Goal: Task Accomplishment & Management: Use online tool/utility

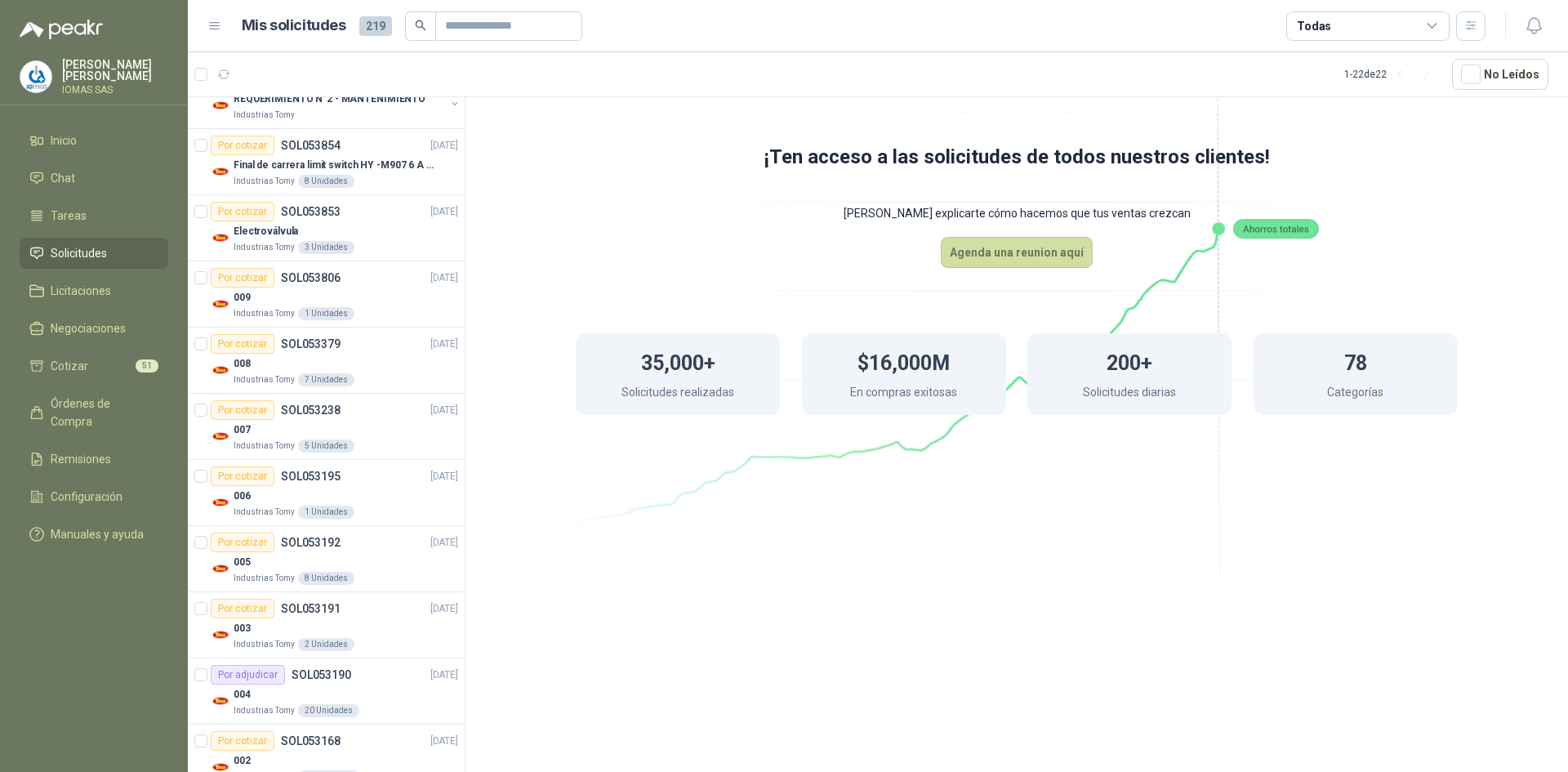
scroll to position [947, 0]
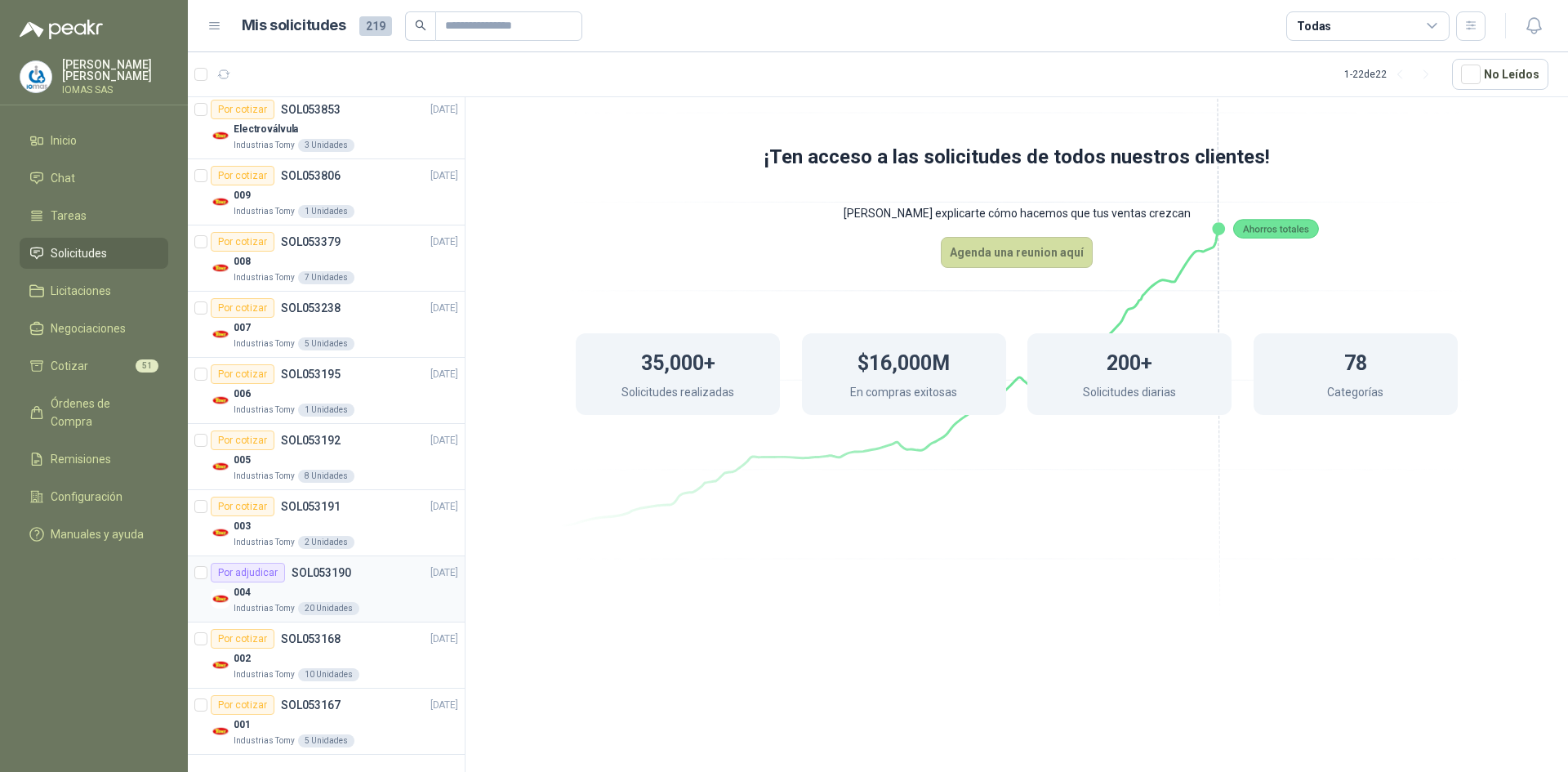
click at [373, 583] on div "004" at bounding box center [346, 592] width 224 height 20
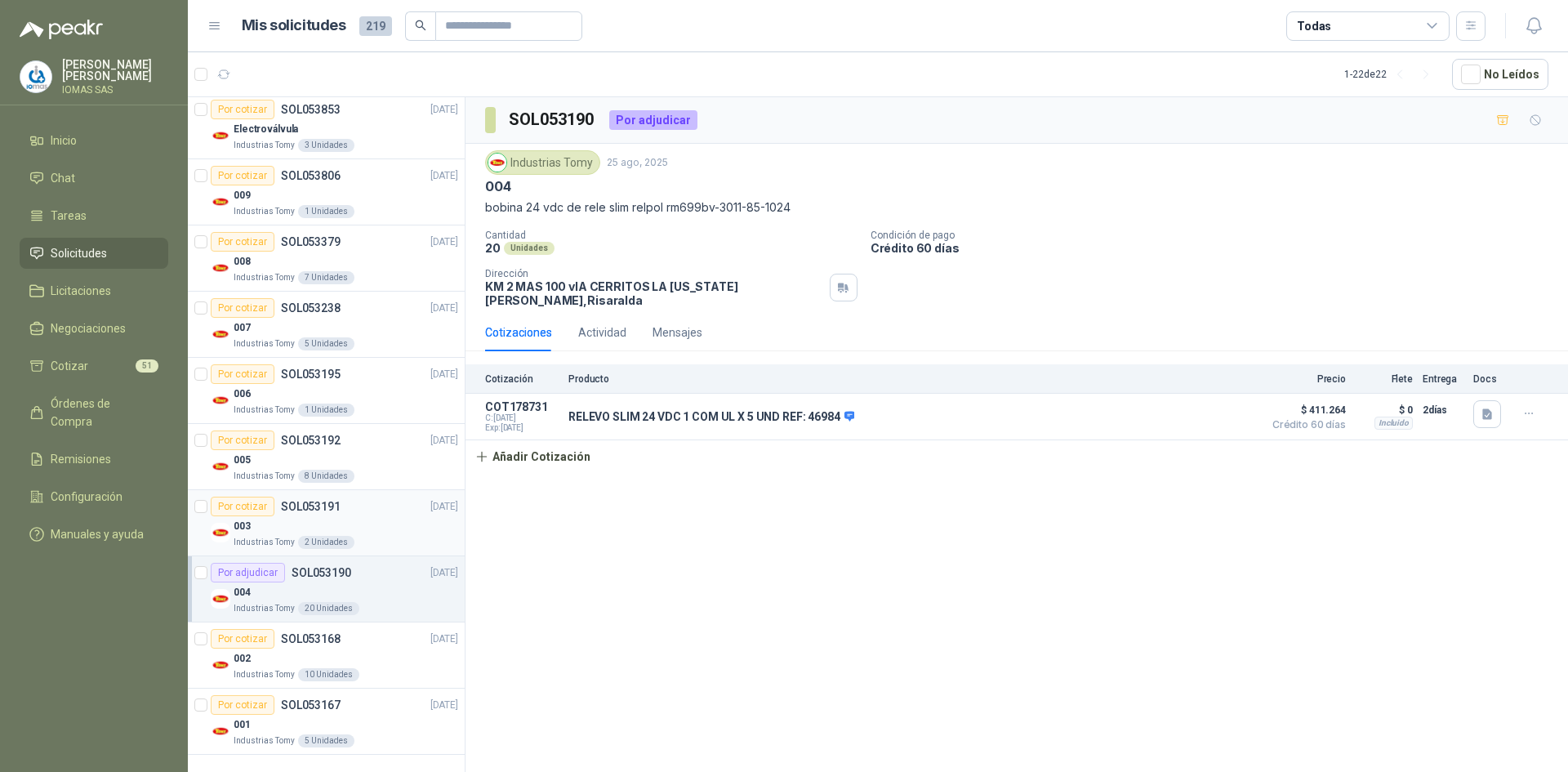
click at [367, 507] on div "Por cotizar SOL053191 [DATE]" at bounding box center [334, 506] width 247 height 20
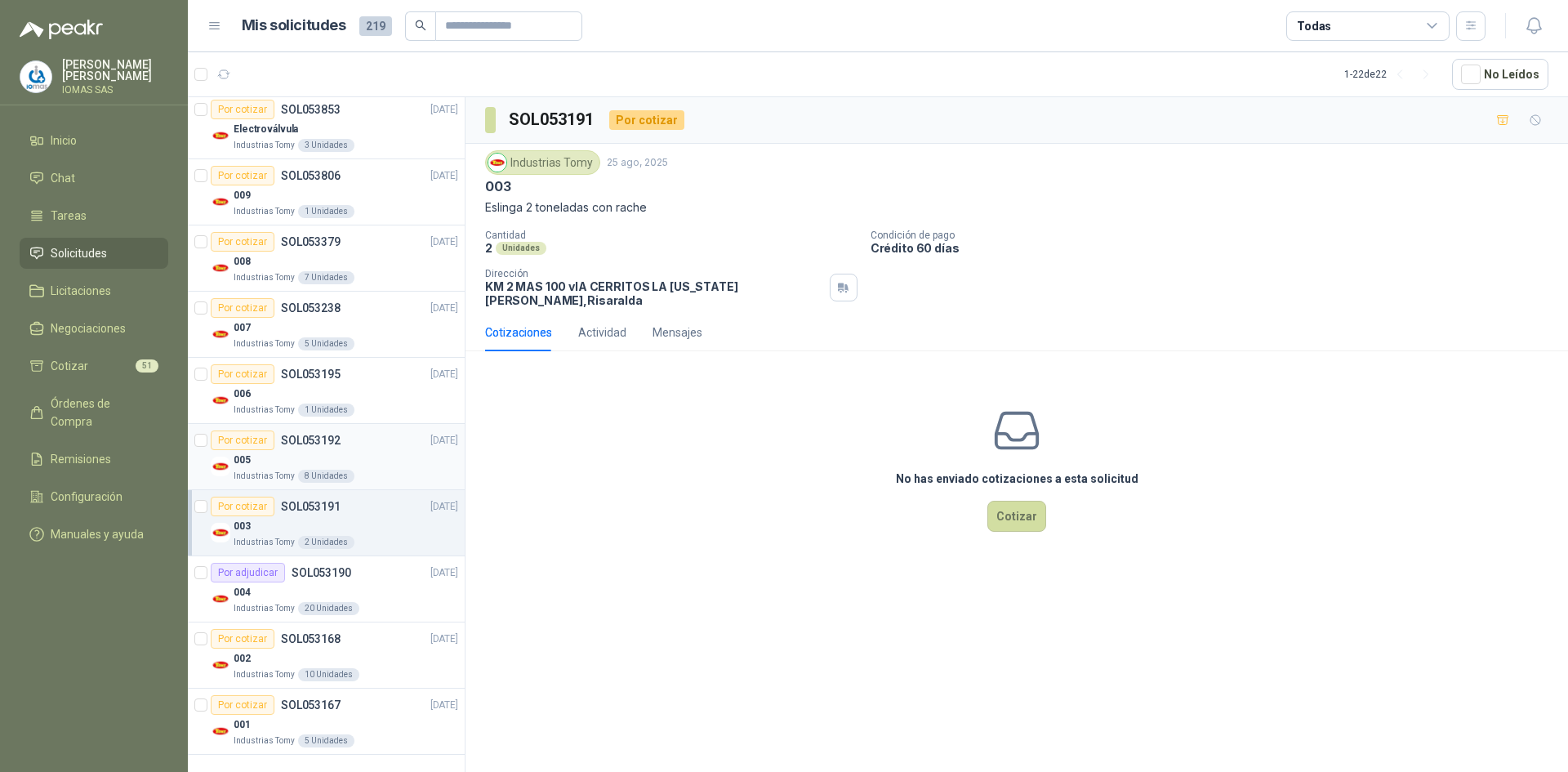
click at [362, 450] on div "005" at bounding box center [346, 459] width 224 height 20
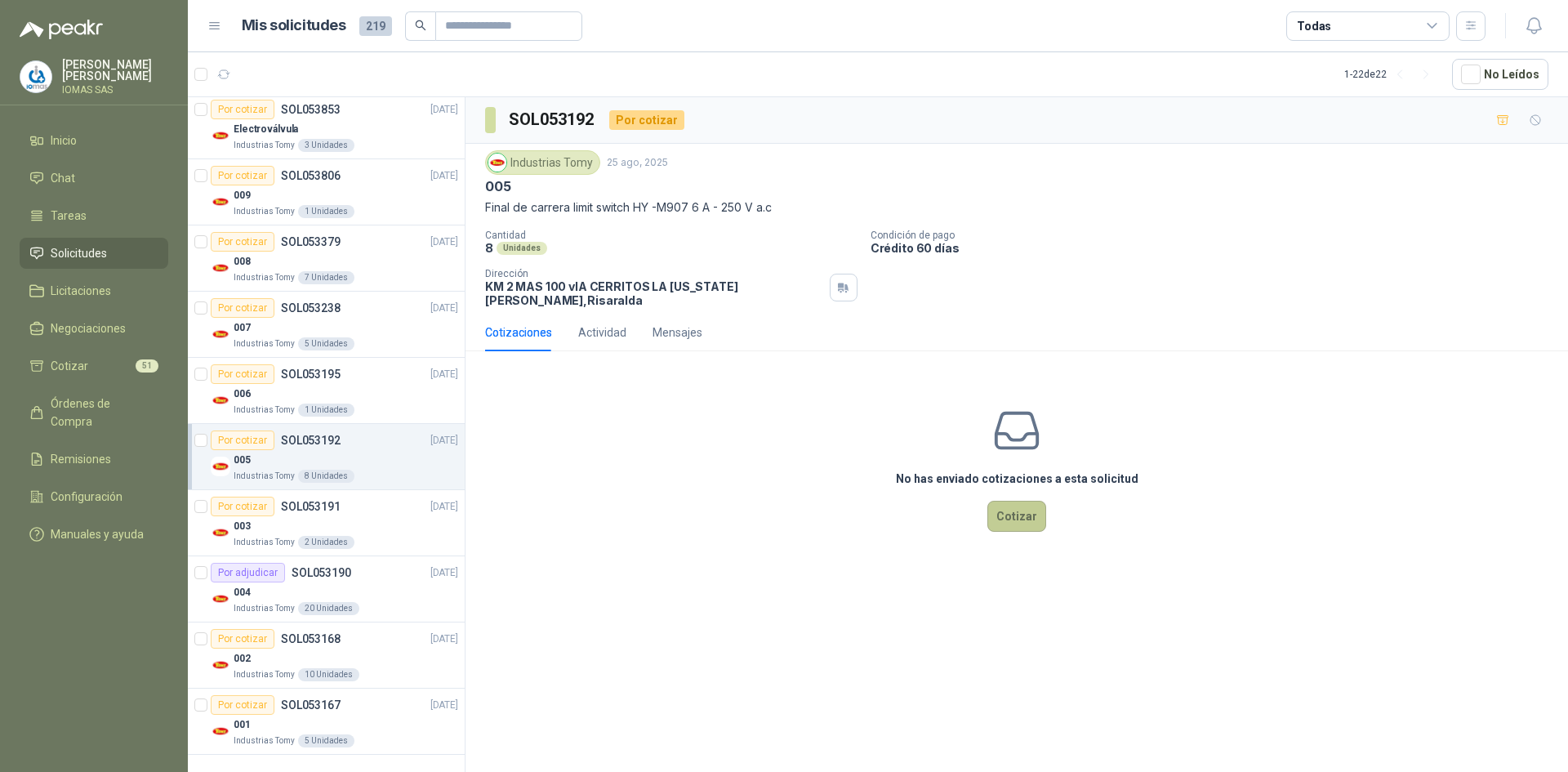
click at [1003, 502] on button "Cotizar" at bounding box center [1016, 516] width 59 height 31
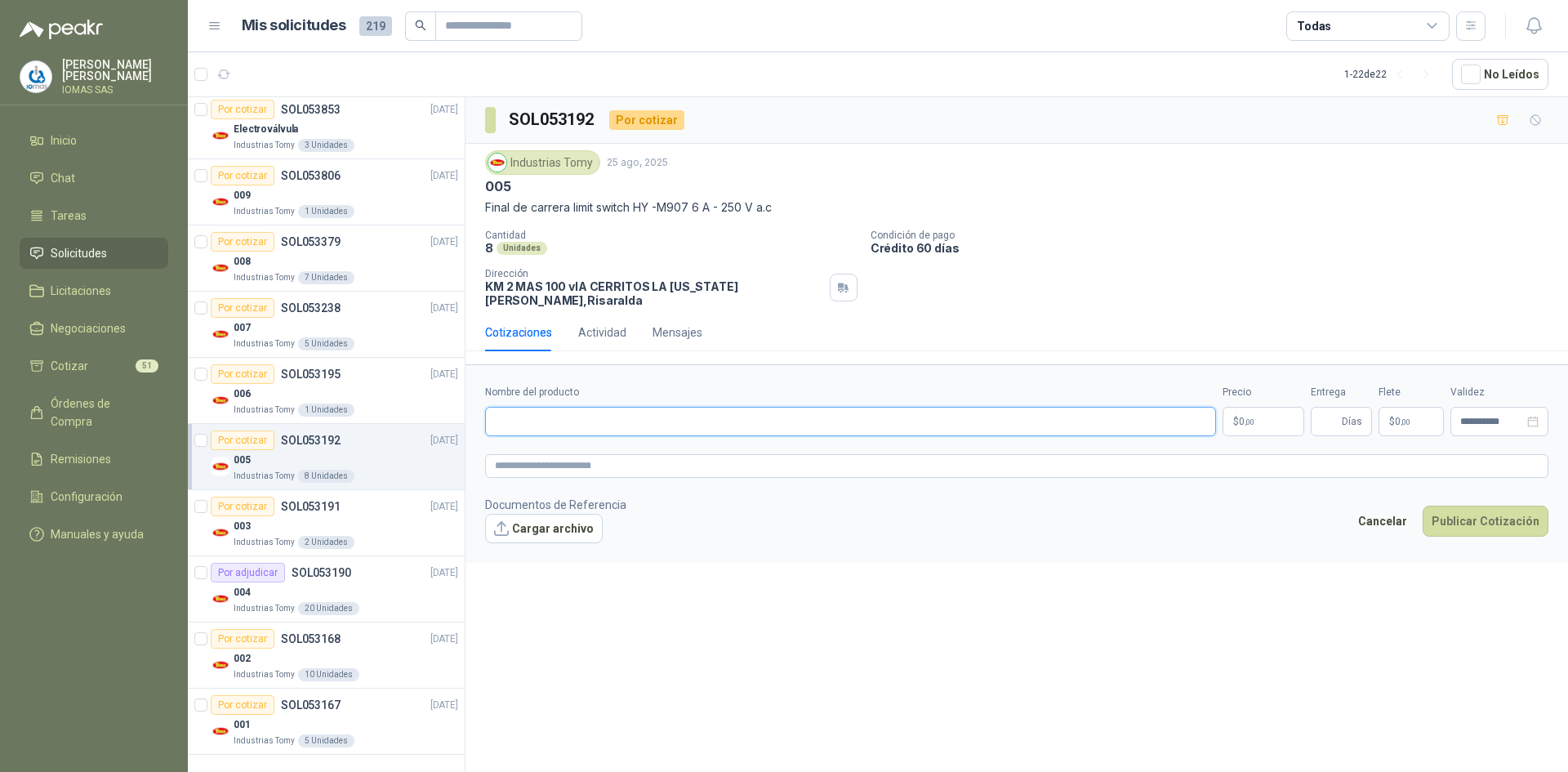
click at [570, 406] on input "Nombre del producto" at bounding box center [851, 421] width 731 height 30
type input "**********"
click at [613, 454] on textarea at bounding box center [1017, 466] width 1064 height 24
click at [1251, 406] on p "$ 0 ,00" at bounding box center [1264, 421] width 82 height 30
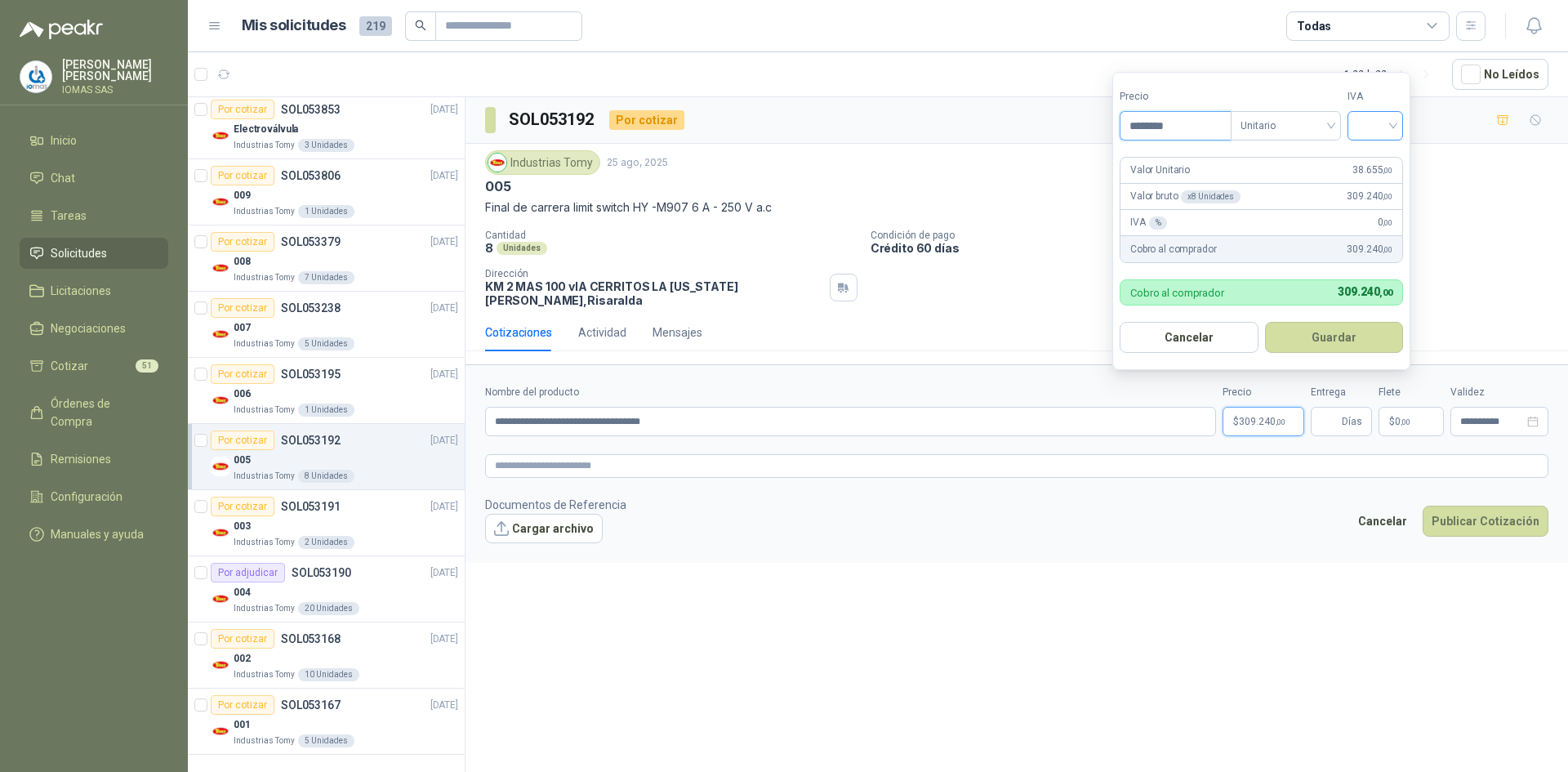
type input "********"
click at [1394, 123] on input "search" at bounding box center [1375, 124] width 36 height 25
click at [1371, 153] on div "19%" at bounding box center [1379, 159] width 31 height 18
click at [1339, 330] on button "Guardar" at bounding box center [1337, 337] width 140 height 31
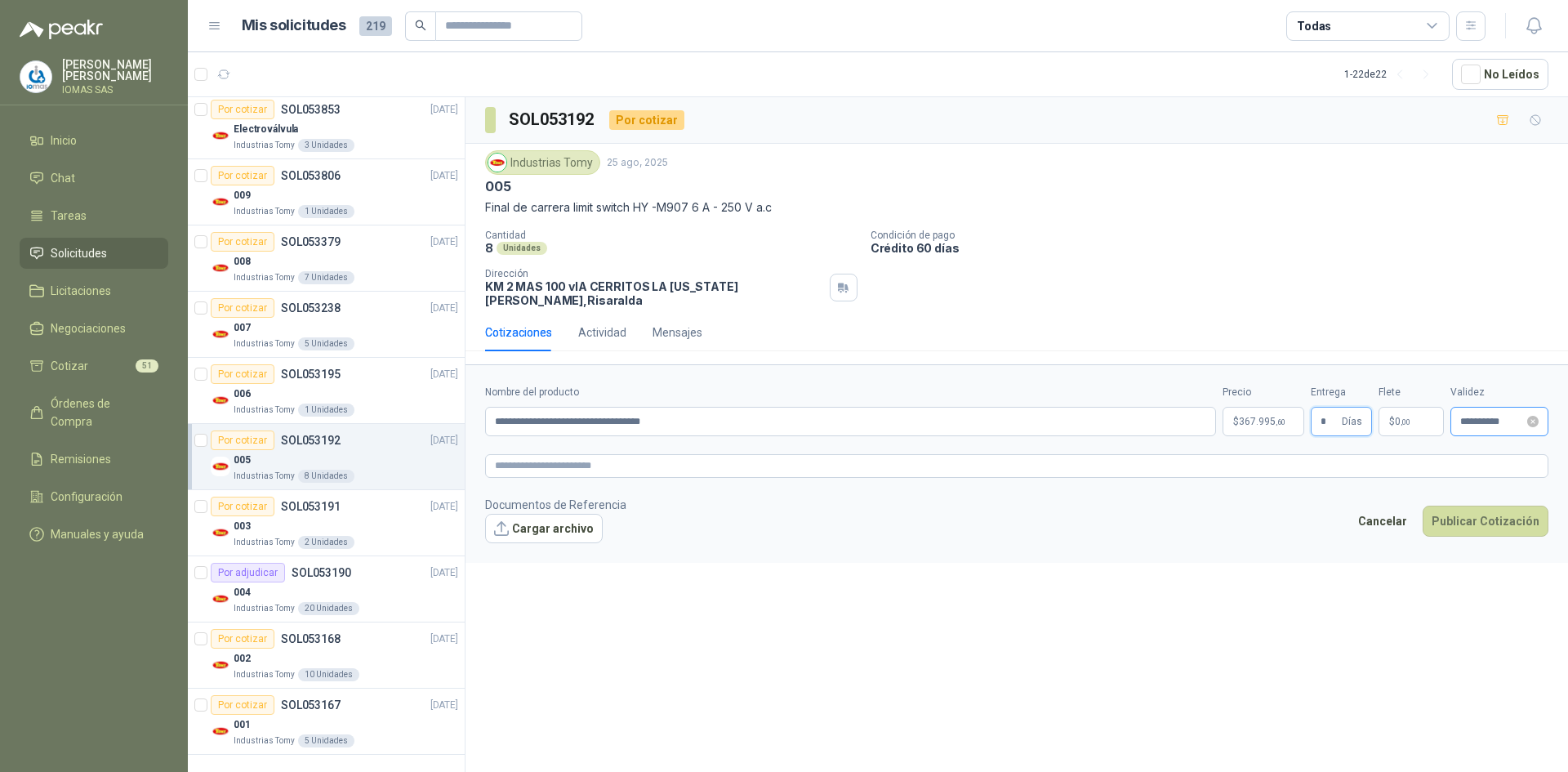
type input "*"
click at [1490, 417] on input "**********" at bounding box center [1491, 422] width 64 height 10
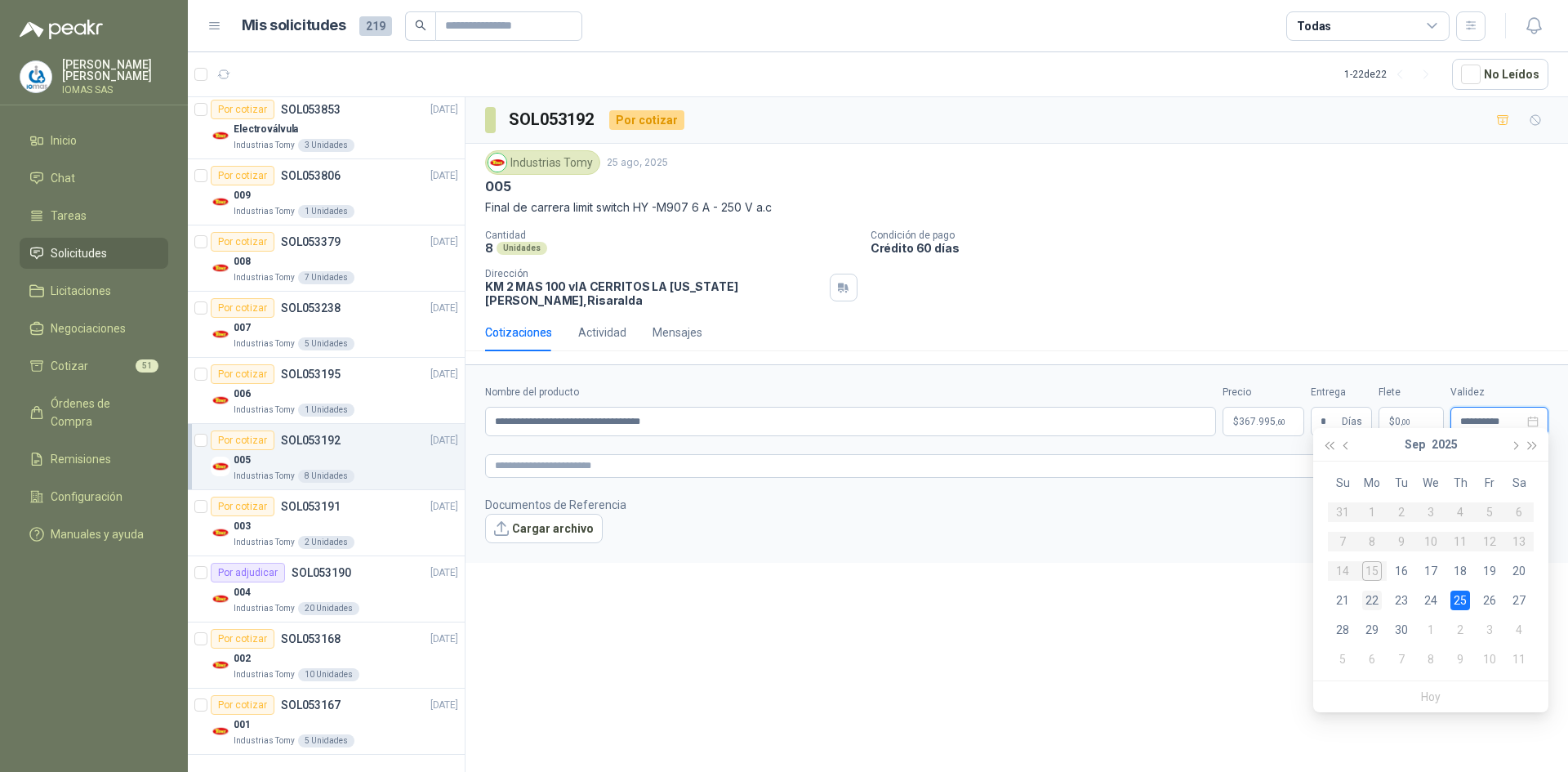
type input "**********"
click at [1372, 597] on div "22" at bounding box center [1372, 599] width 20 height 20
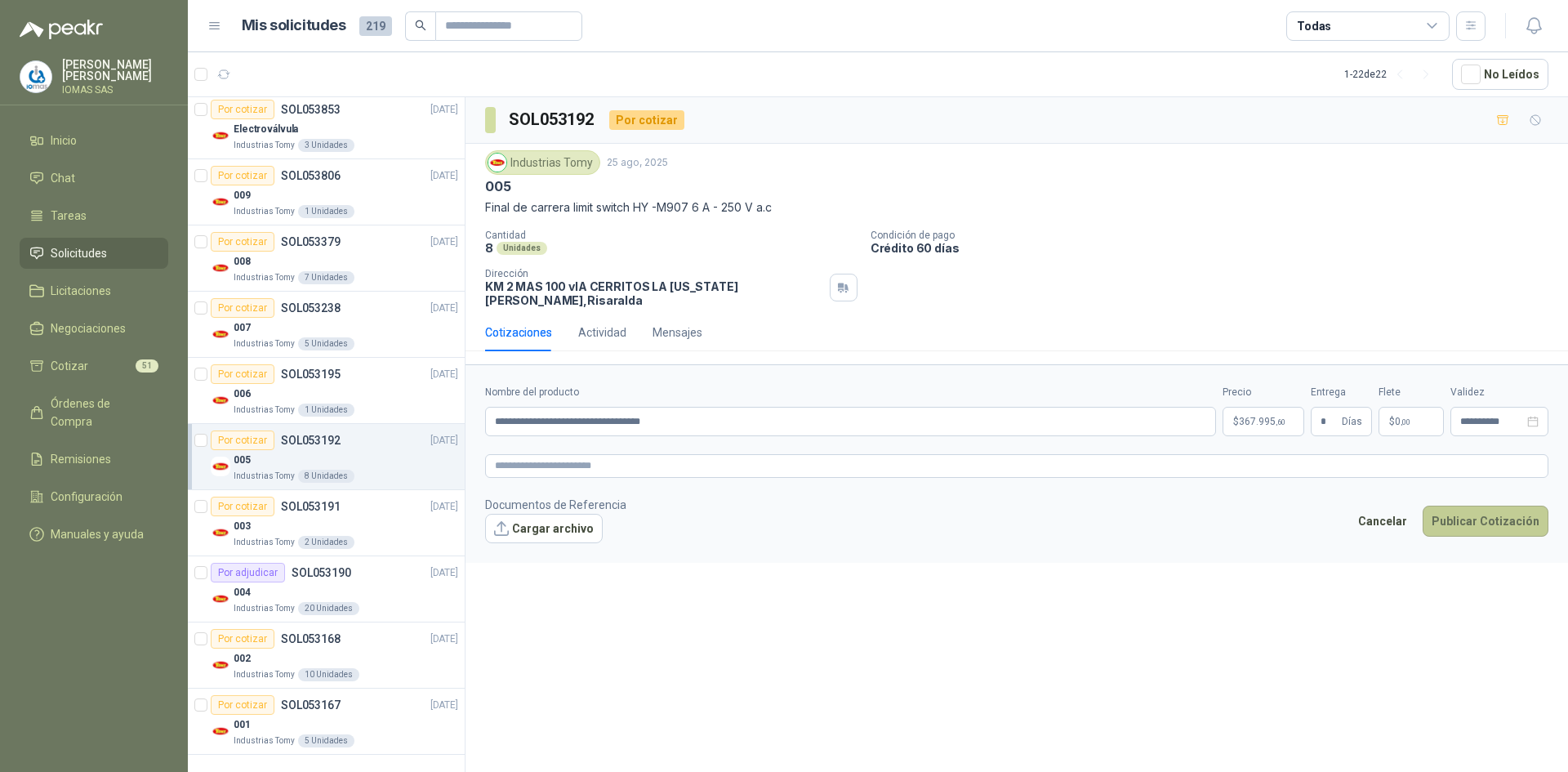
click at [1482, 508] on button "Publicar Cotización" at bounding box center [1486, 521] width 126 height 31
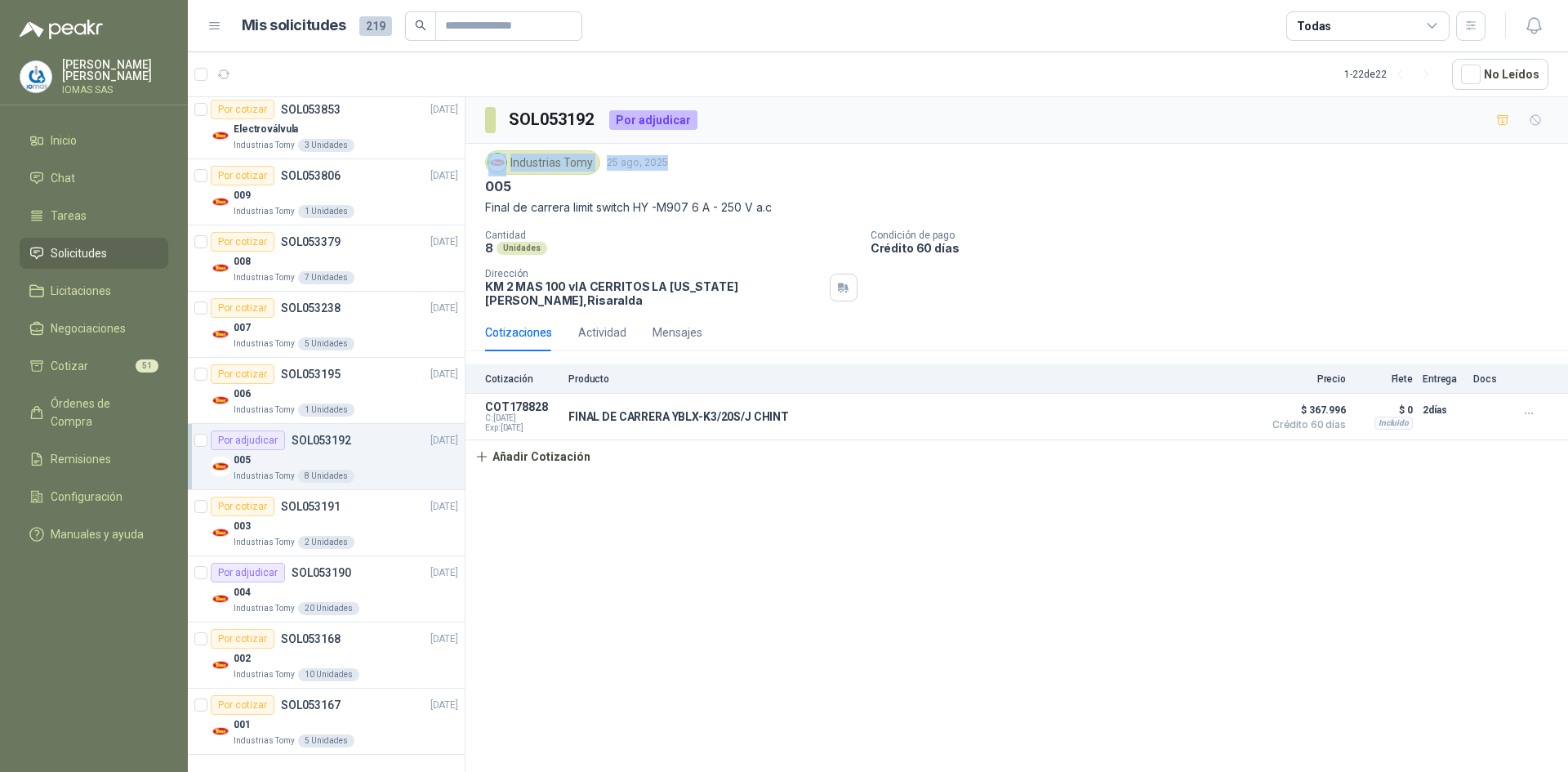
drag, startPoint x: 1567, startPoint y: 139, endPoint x: 1399, endPoint y: 111, distance: 170.3
click at [1566, 133] on div "SOL053192 Por adjudicar Industrias Tomy 25 ago, 2025 005 Final de carrera limit…" at bounding box center [1016, 285] width 1103 height 376
click at [676, 55] on article "1 - 22 de 22 No Leídos" at bounding box center [878, 74] width 1380 height 44
click at [121, 376] on link "Cotizar 51" at bounding box center [94, 366] width 149 height 31
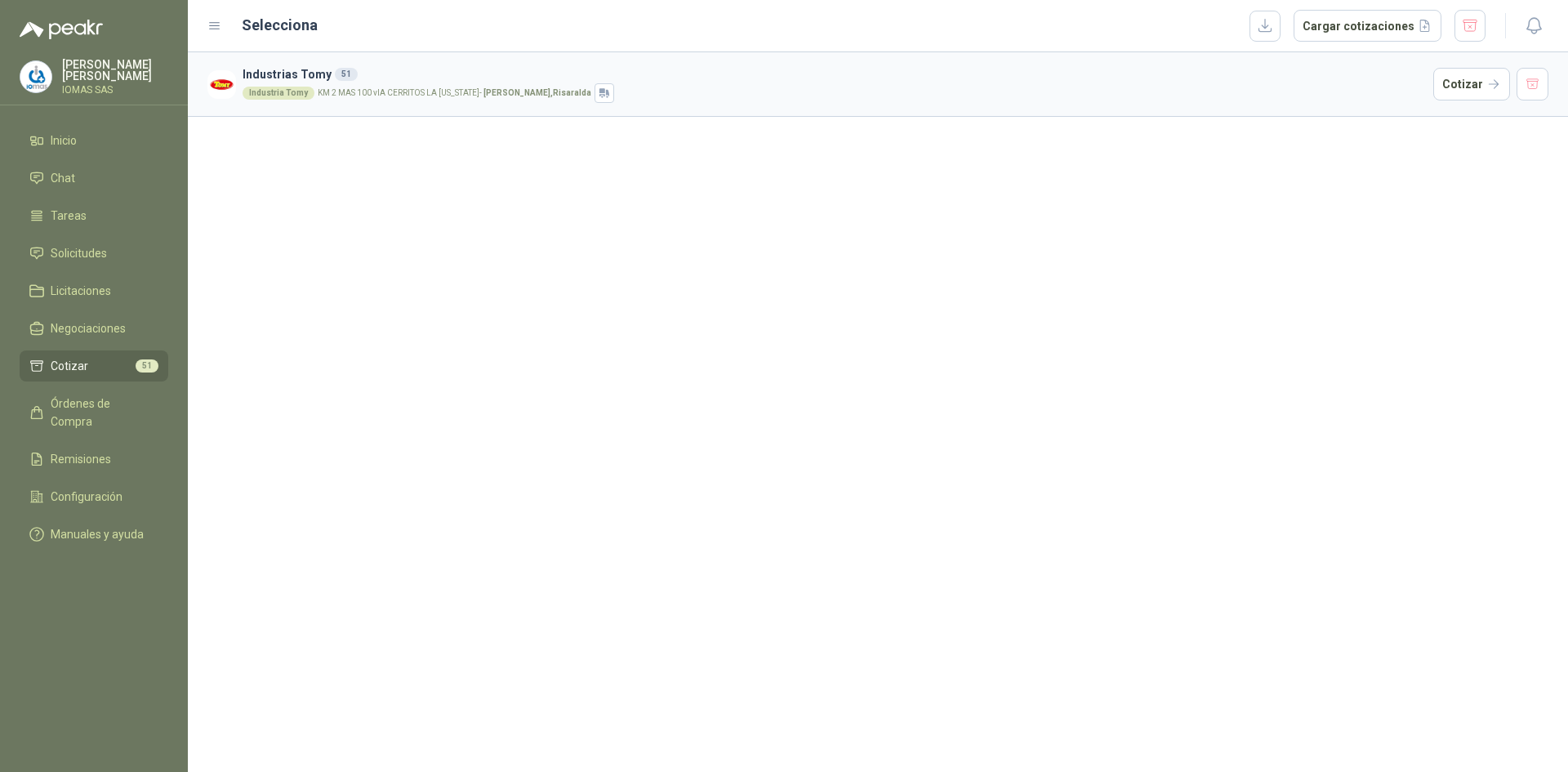
click at [376, 94] on p "KM 2 MAS 100 vIA CERRITOS LA [US_STATE] - [GEOGRAPHIC_DATA] , [GEOGRAPHIC_DATA]" at bounding box center [455, 94] width 274 height 9
drag, startPoint x: 656, startPoint y: 84, endPoint x: 486, endPoint y: 87, distance: 170.0
click at [654, 84] on div "Industria Tomy KM 2 MAS 100 vIA CERRITOS LA [US_STATE] - [GEOGRAPHIC_DATA] , [G…" at bounding box center [834, 93] width 1185 height 20
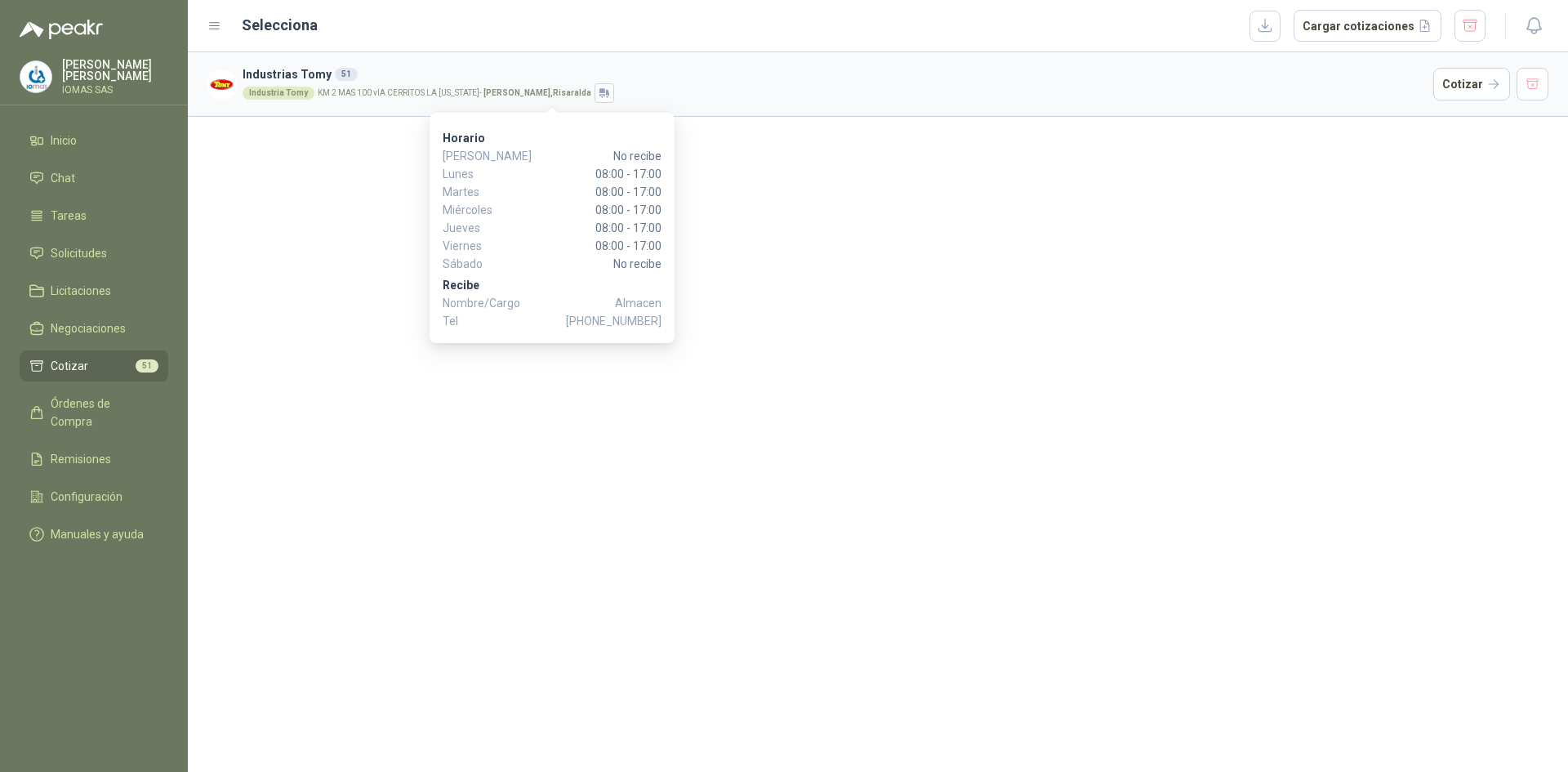
drag, startPoint x: 768, startPoint y: 83, endPoint x: 837, endPoint y: 81, distance: 69.0
click at [769, 83] on div "Industria Tomy KM 2 MAS 100 vIA CERRITOS LA [US_STATE] - [GEOGRAPHIC_DATA] , [G…" at bounding box center [834, 93] width 1185 height 20
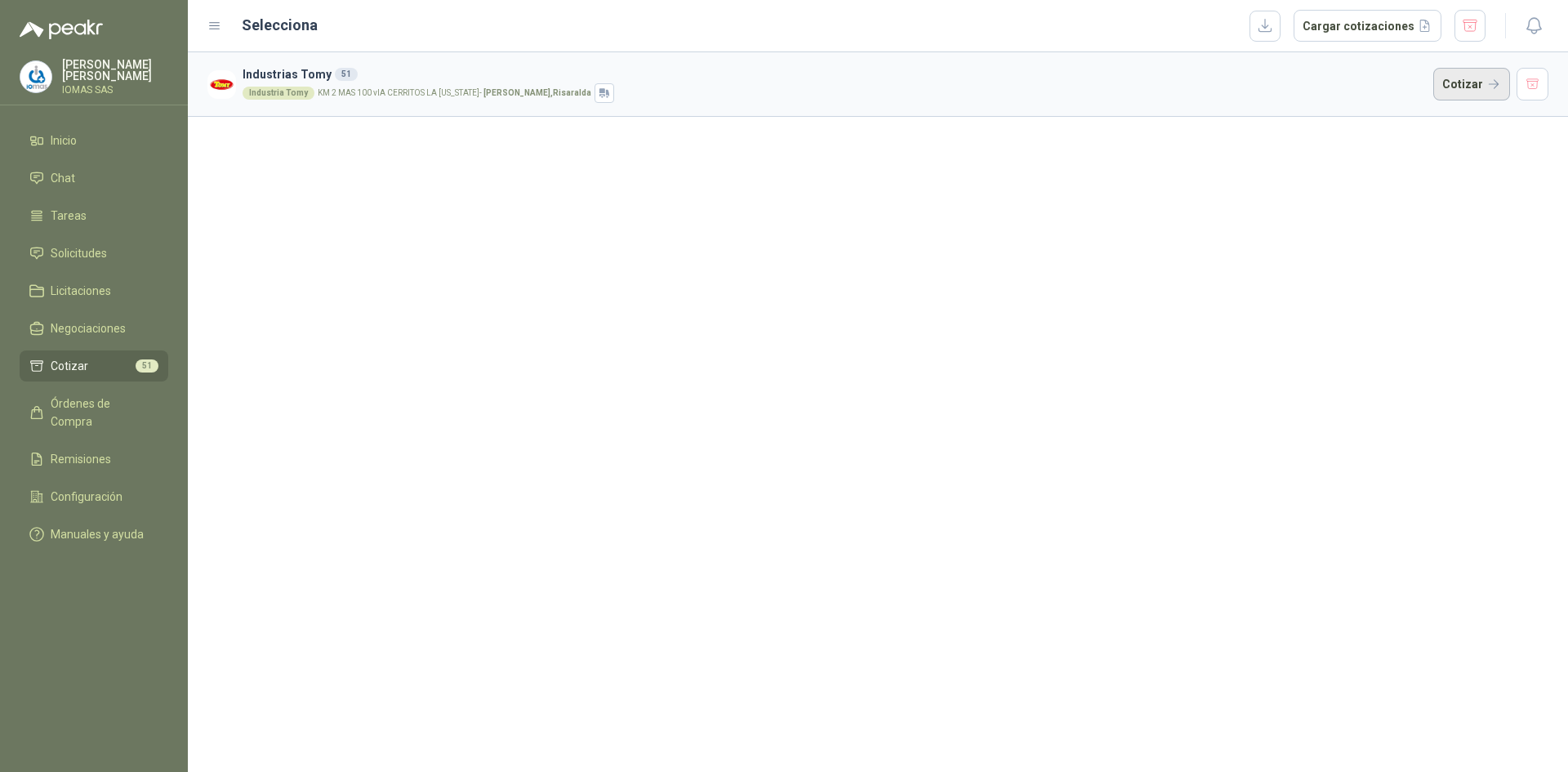
click at [1498, 77] on button "Cotizar" at bounding box center [1472, 84] width 77 height 32
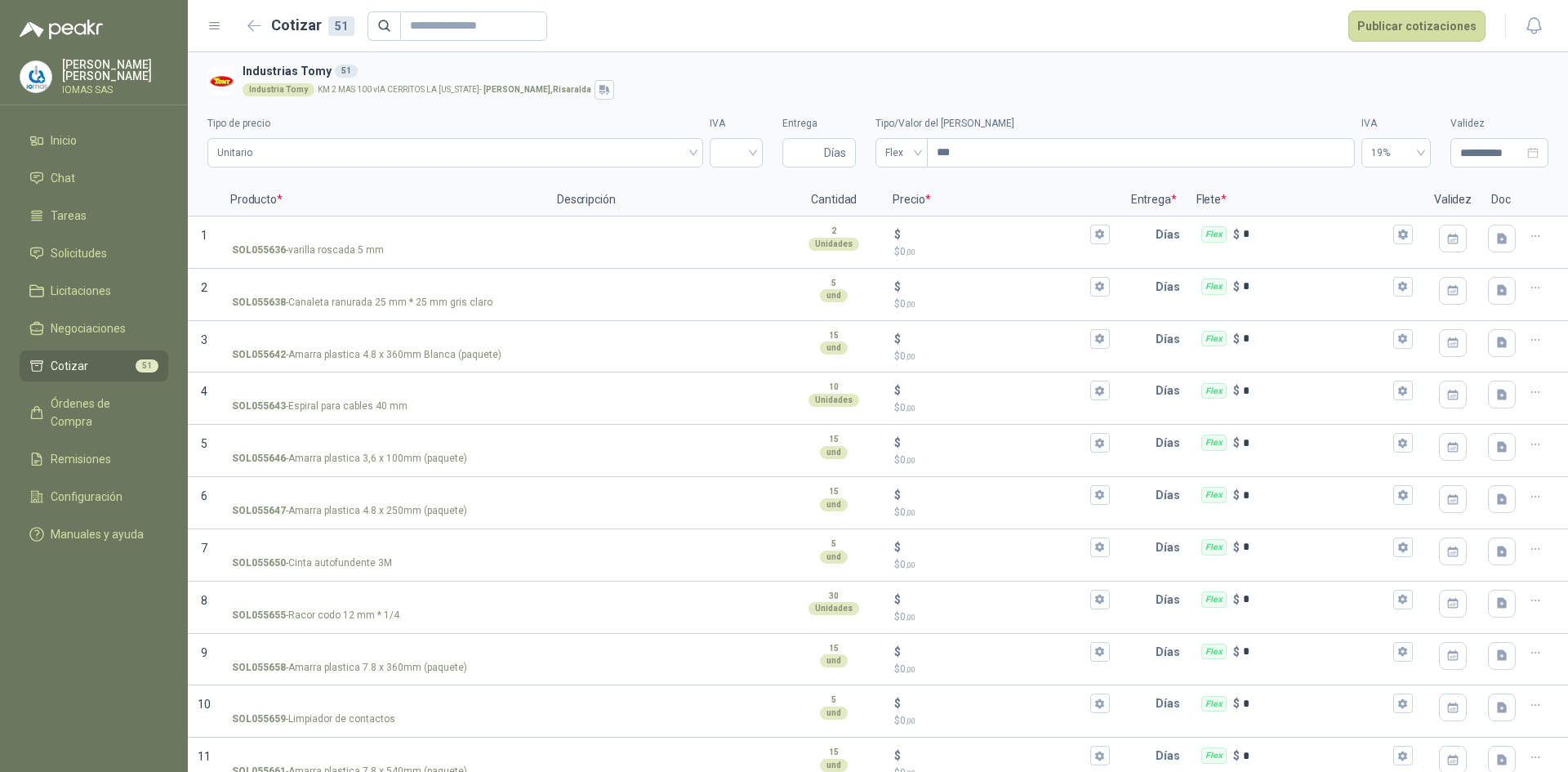
scroll to position [2103, 0]
